Goal: Task Accomplishment & Management: Use online tool/utility

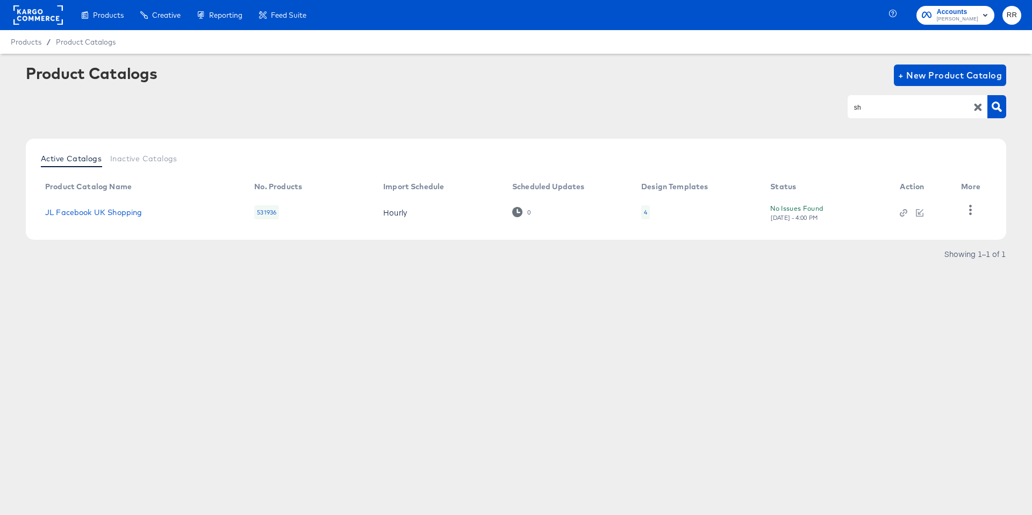
click at [472, 365] on div "Products Products Product Catalogs Enhance Your Product Catalog, Map Them to Pu…" at bounding box center [516, 257] width 1032 height 515
click at [111, 208] on link "JL Facebook UK Shopping" at bounding box center [93, 212] width 97 height 9
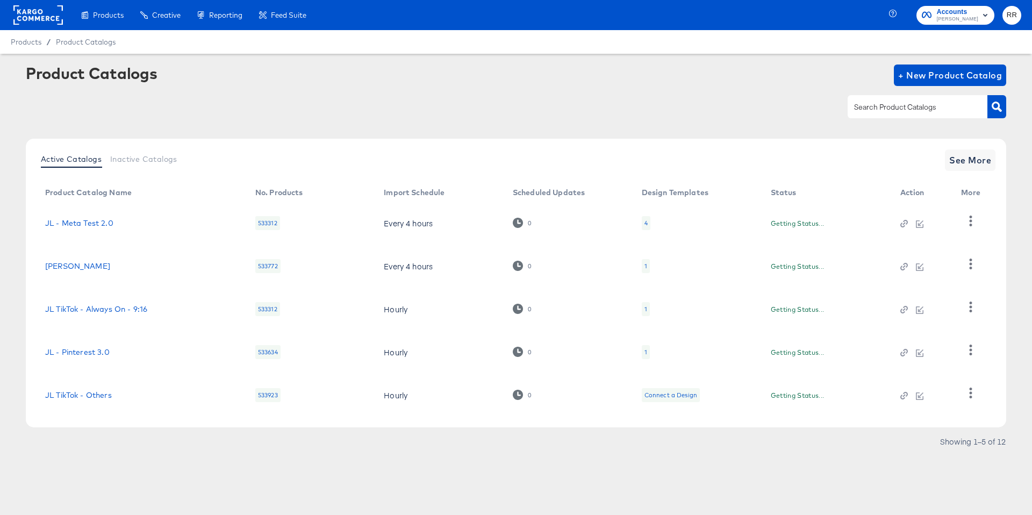
click at [904, 106] on input "text" at bounding box center [909, 107] width 114 height 12
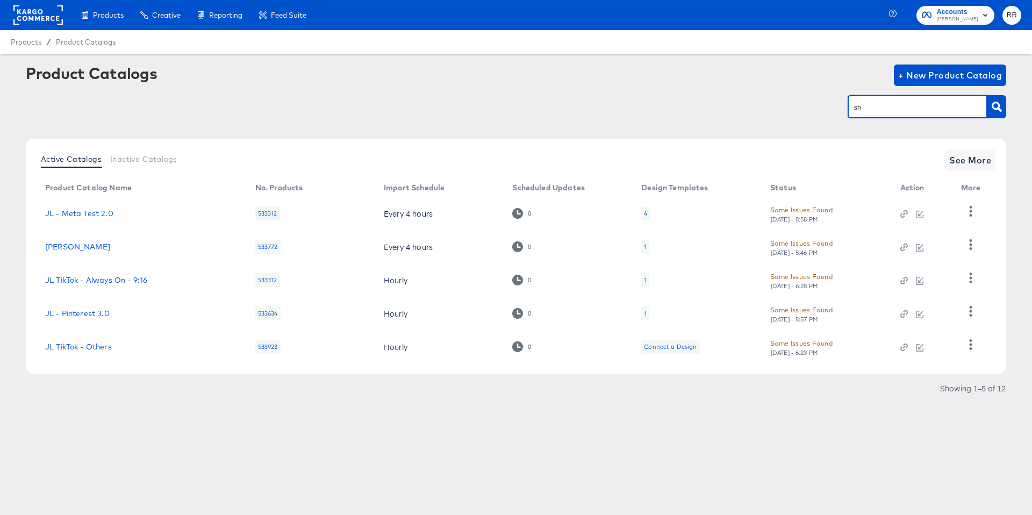
type input "sh"
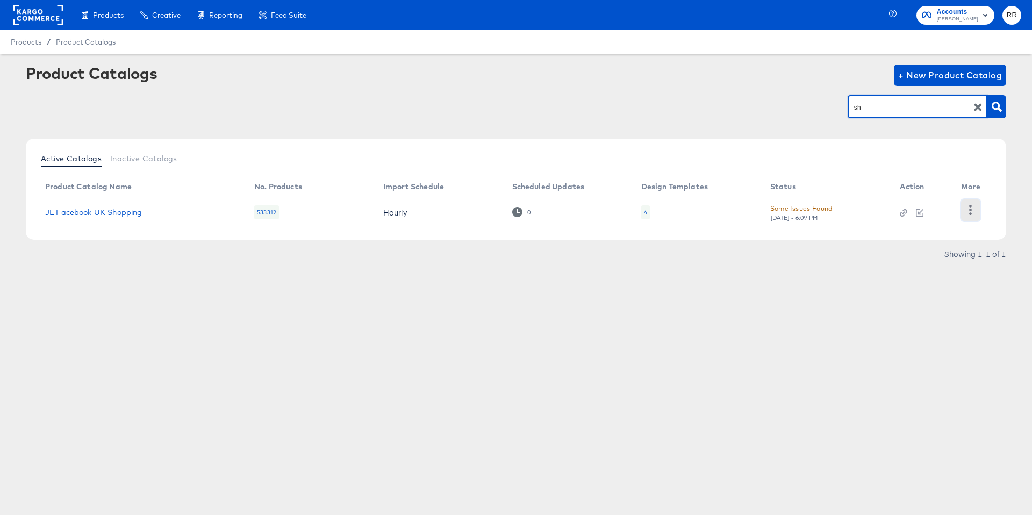
click at [974, 211] on icon "button" at bounding box center [970, 210] width 10 height 10
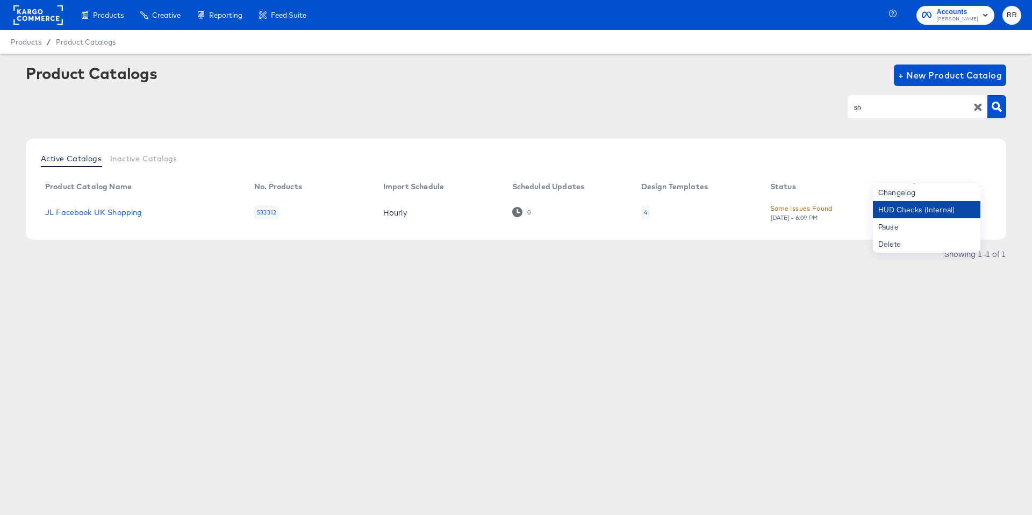
click at [920, 212] on div "HUD Checks (Internal)" at bounding box center [926, 209] width 107 height 17
